Goal: Task Accomplishment & Management: Use online tool/utility

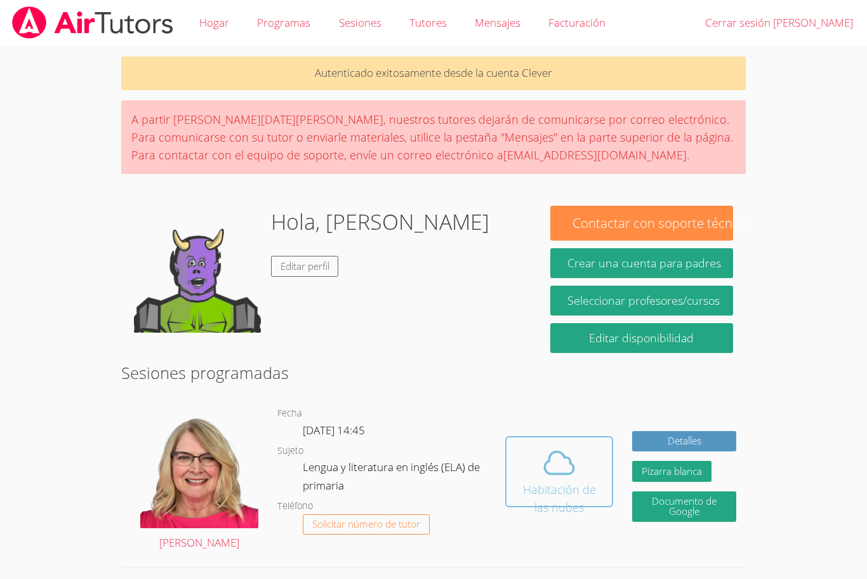
click at [574, 473] on icon at bounding box center [559, 463] width 36 height 36
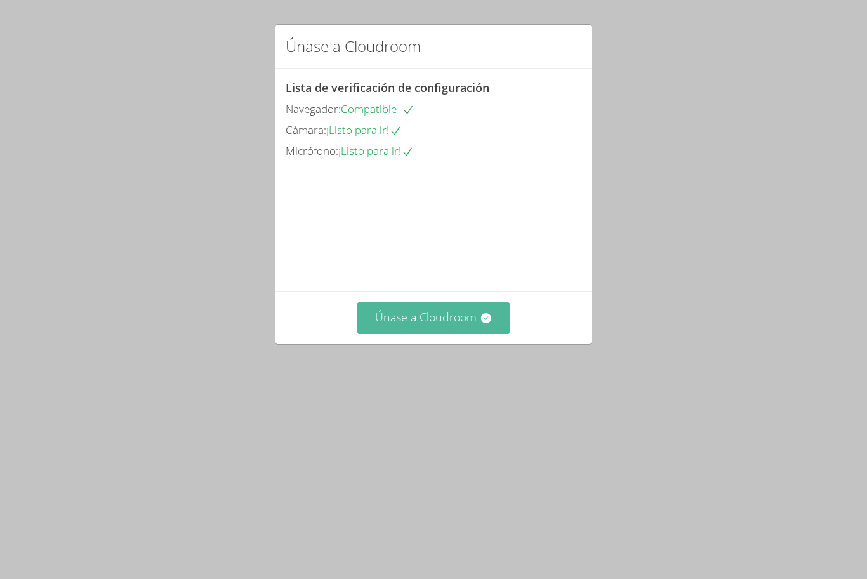
click at [477, 333] on button "Únase a Cloudroom" at bounding box center [433, 317] width 153 height 31
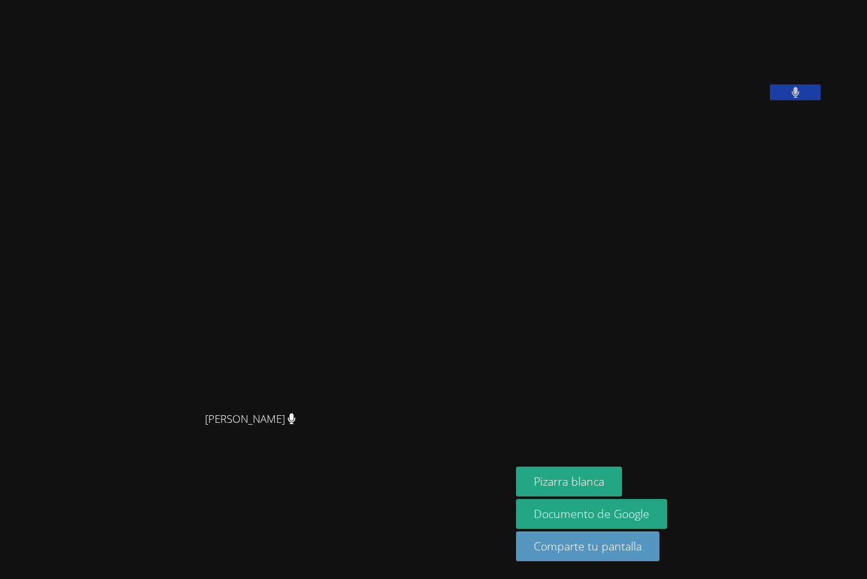
click at [800, 98] on icon at bounding box center [795, 92] width 8 height 11
click at [821, 100] on button at bounding box center [795, 92] width 51 height 16
click at [655, 350] on aside "Roldán Juárez Hernández Pizarra blanca Documento de Google Comparte tu pantalla" at bounding box center [669, 289] width 317 height 579
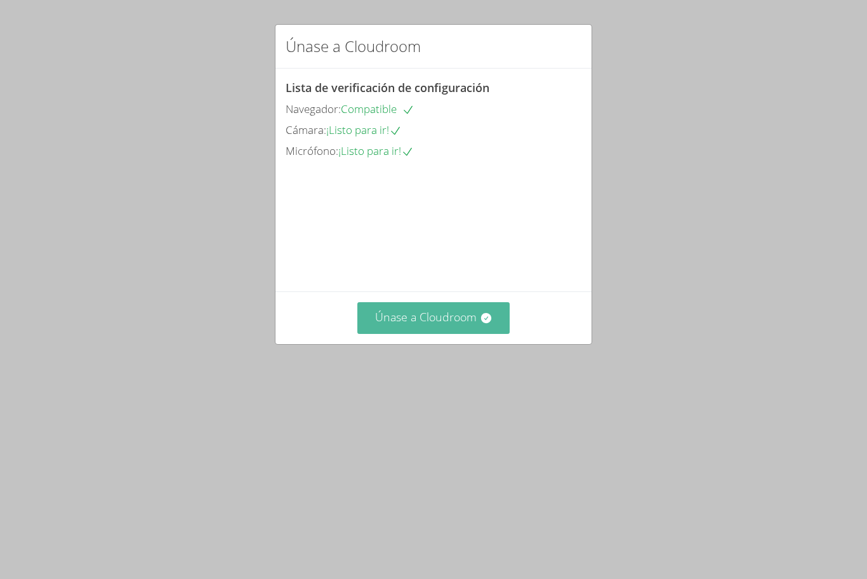
click at [428, 324] on font "Únase a Cloudroom" at bounding box center [426, 316] width 102 height 15
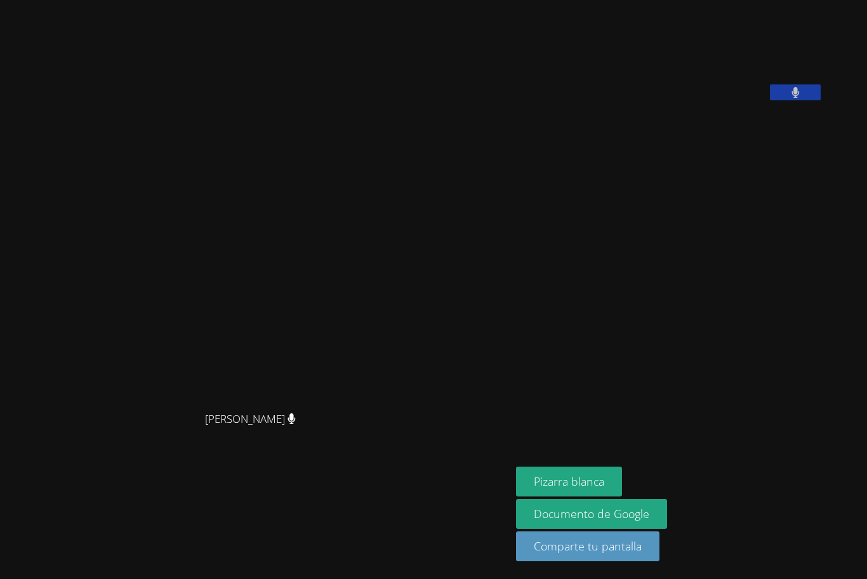
click at [86, 480] on div "Michelle Foster Michelle Foster" at bounding box center [255, 289] width 501 height 569
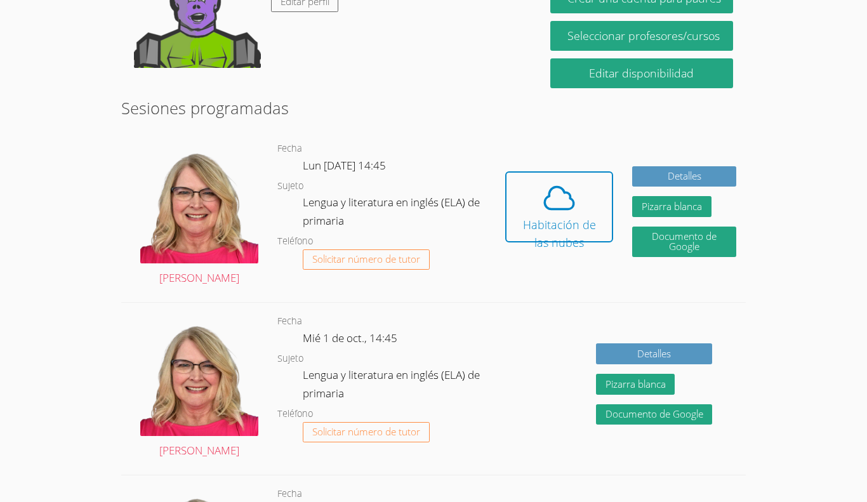
scroll to position [251, 0]
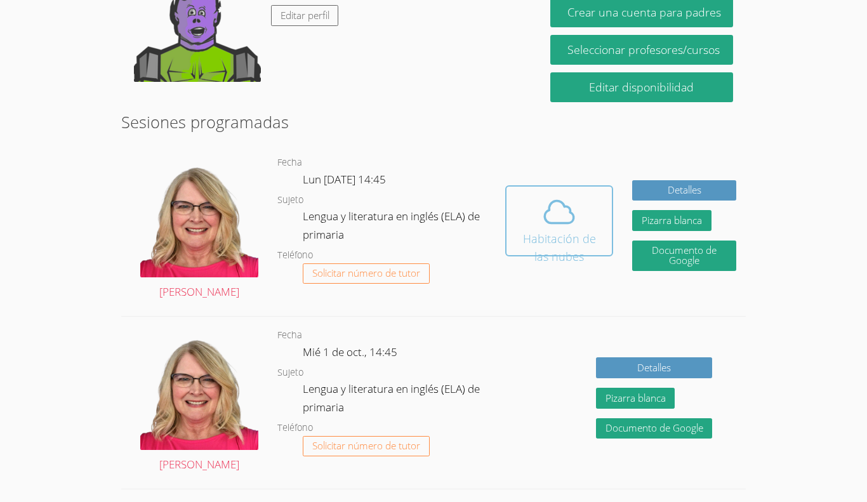
click at [590, 218] on span at bounding box center [559, 212] width 90 height 36
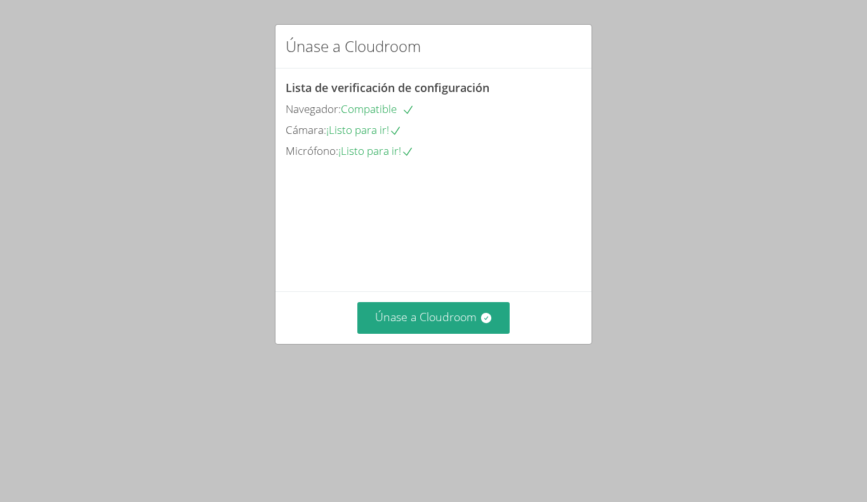
click at [334, 161] on div "Lista de verificación de configuración Navegador: Compatible Cámara: ¡Listo par…" at bounding box center [433, 180] width 316 height 223
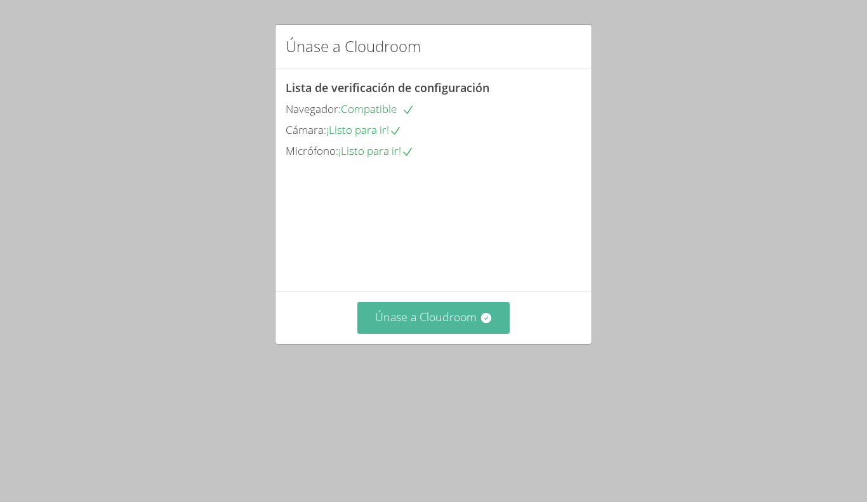
click at [418, 324] on font "Únase a Cloudroom" at bounding box center [426, 316] width 102 height 15
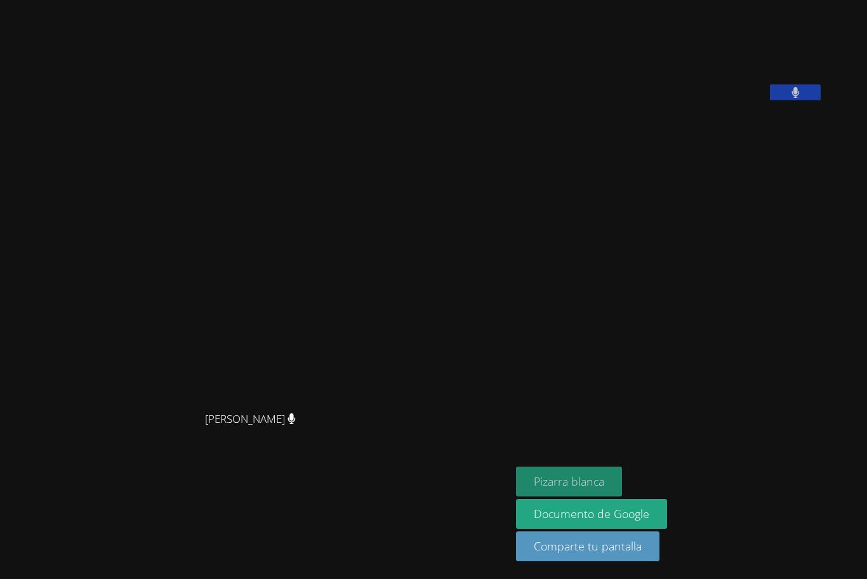
click at [600, 473] on font "Pizarra blanca" at bounding box center [569, 480] width 70 height 15
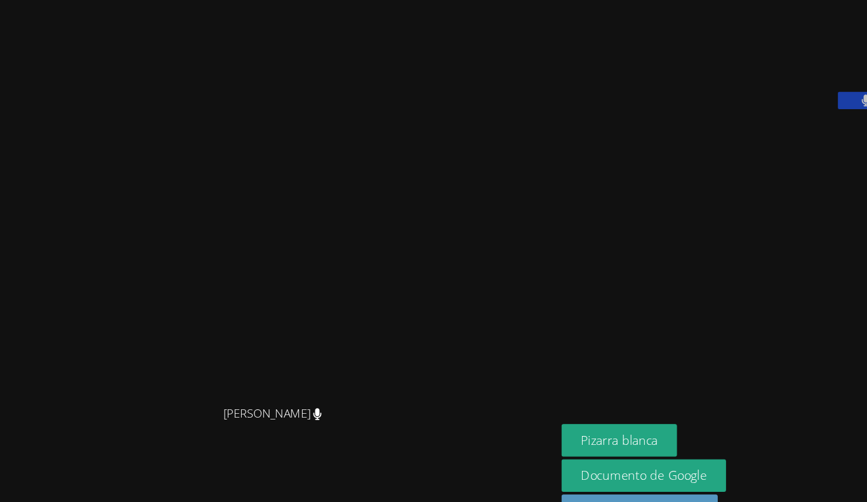
click at [280, 338] on video at bounding box center [256, 226] width 190 height 282
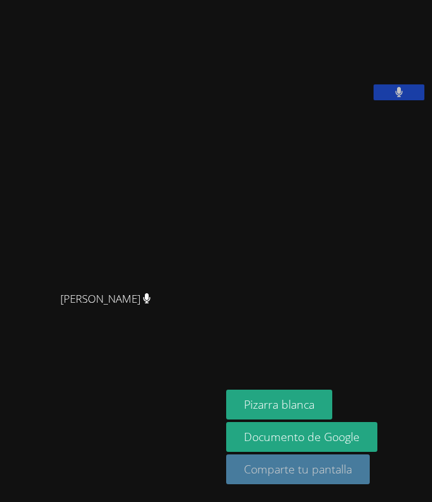
click at [314, 482] on button "Comparte tu pantalla" at bounding box center [297, 469] width 143 height 30
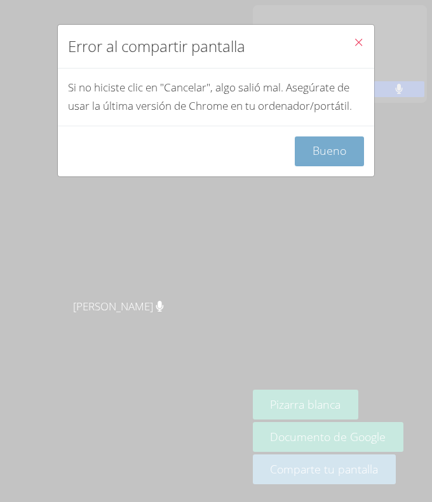
click at [341, 138] on button "Bueno" at bounding box center [328, 151] width 69 height 30
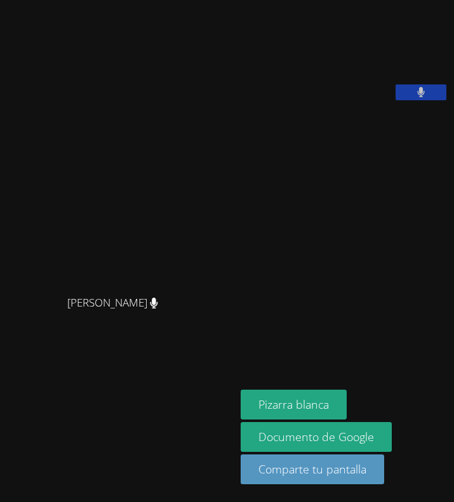
click at [204, 6] on div "[PERSON_NAME] [PERSON_NAME]" at bounding box center [117, 251] width 225 height 492
click at [23, 256] on video at bounding box center [118, 225] width 190 height 127
click at [23, 255] on video at bounding box center [118, 225] width 190 height 127
click at [1, 252] on main "[PERSON_NAME] [PERSON_NAME]" at bounding box center [117, 251] width 235 height 502
drag, startPoint x: 1, startPoint y: 252, endPoint x: 18, endPoint y: 250, distance: 16.6
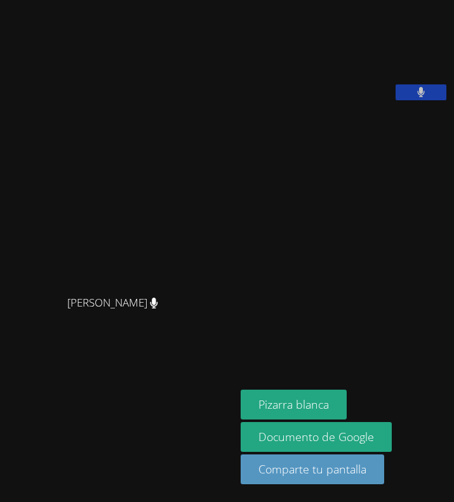
click at [18, 250] on main "[PERSON_NAME] [PERSON_NAME]" at bounding box center [117, 251] width 235 height 502
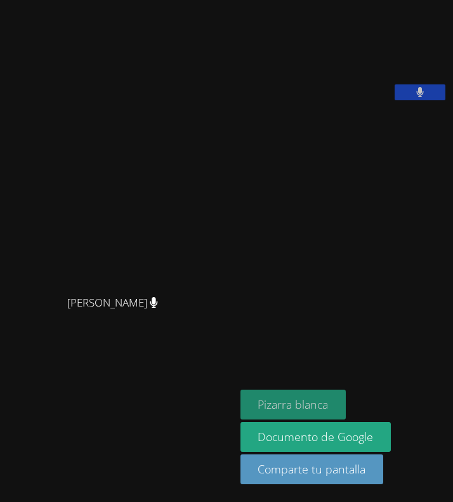
click at [266, 411] on font "Pizarra blanca" at bounding box center [293, 404] width 70 height 15
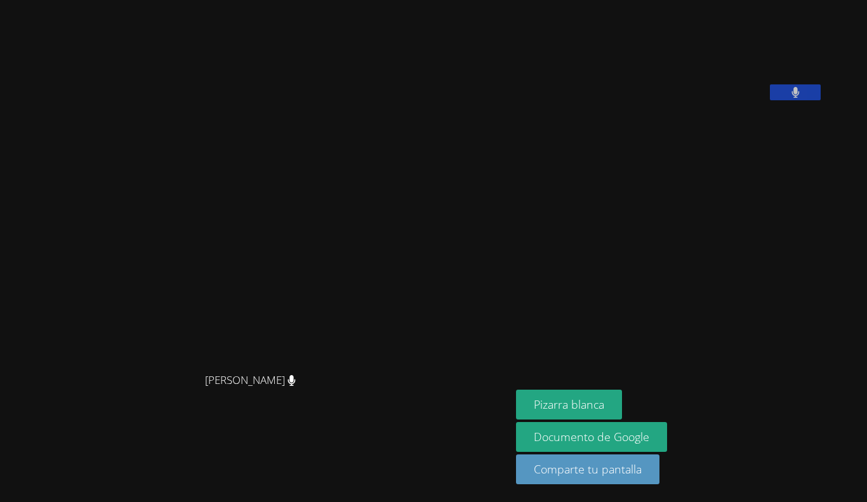
click at [407, 38] on div "[PERSON_NAME] [PERSON_NAME]" at bounding box center [255, 251] width 501 height 492
click at [582, 408] on font "Pizarra blanca" at bounding box center [569, 404] width 70 height 15
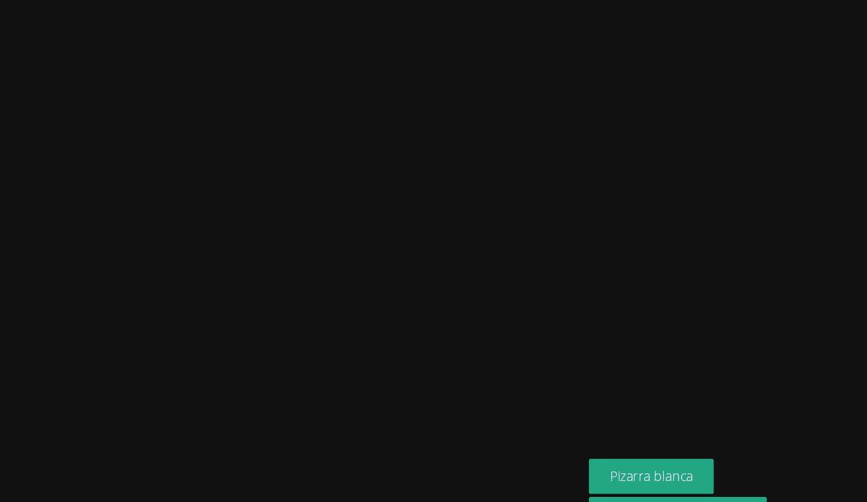
click at [346, 85] on video at bounding box center [256, 226] width 190 height 282
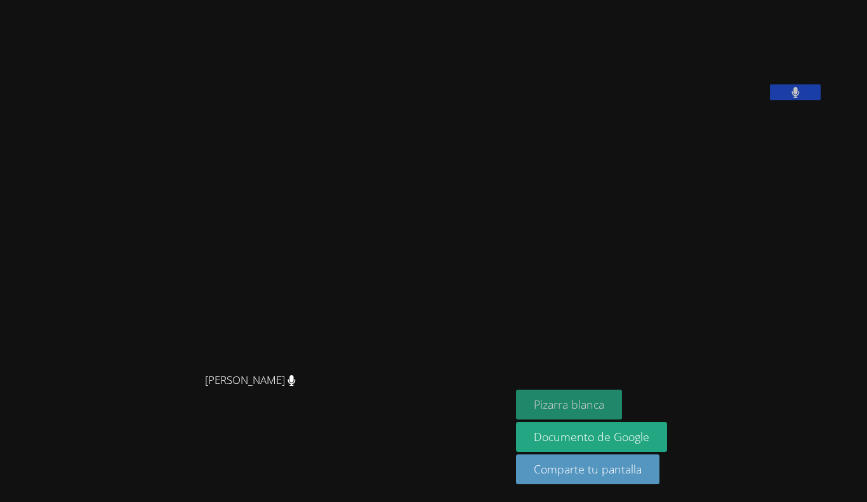
click at [604, 401] on font "Pizarra blanca" at bounding box center [569, 404] width 70 height 15
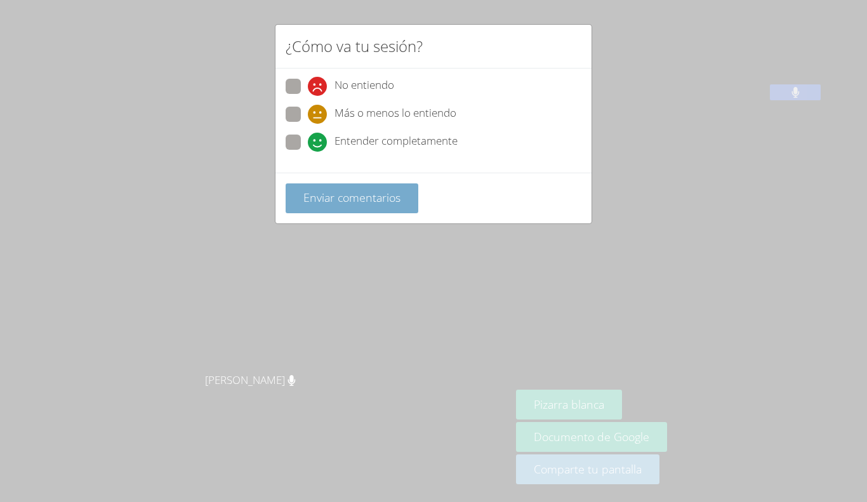
click at [335, 202] on font "Enviar comentarios" at bounding box center [351, 197] width 97 height 15
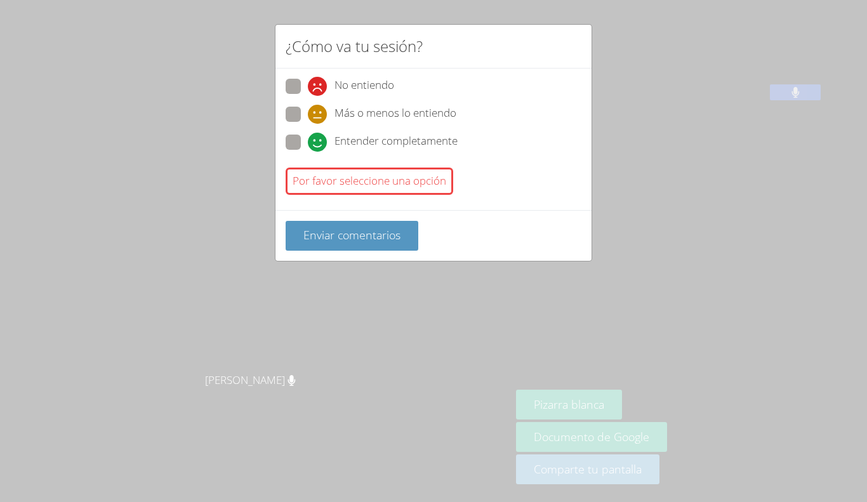
click at [308, 124] on span at bounding box center [308, 124] width 0 height 0
click at [308, 114] on input "Más o menos lo entiendo" at bounding box center [313, 112] width 11 height 11
radio input "true"
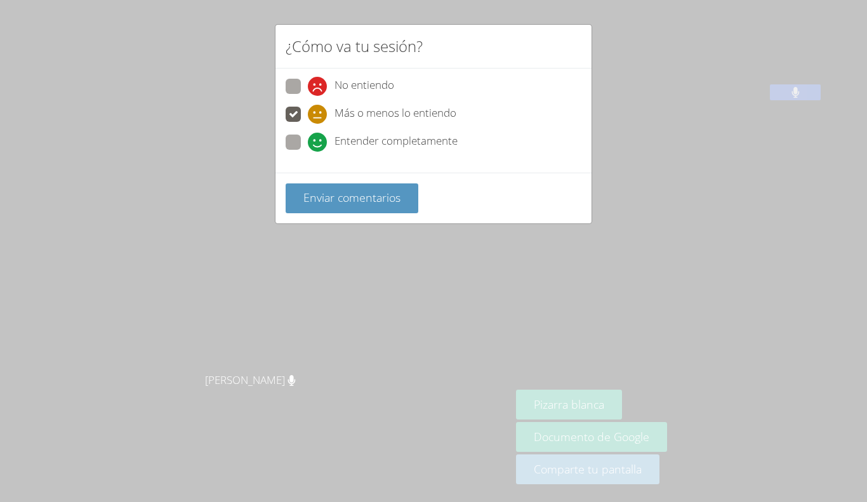
click at [308, 124] on span at bounding box center [308, 124] width 0 height 0
click at [308, 117] on input "Más o menos lo entiendo" at bounding box center [313, 112] width 11 height 11
click at [329, 197] on font "Enviar comentarios" at bounding box center [351, 197] width 97 height 15
